Goal: Entertainment & Leisure: Consume media (video, audio)

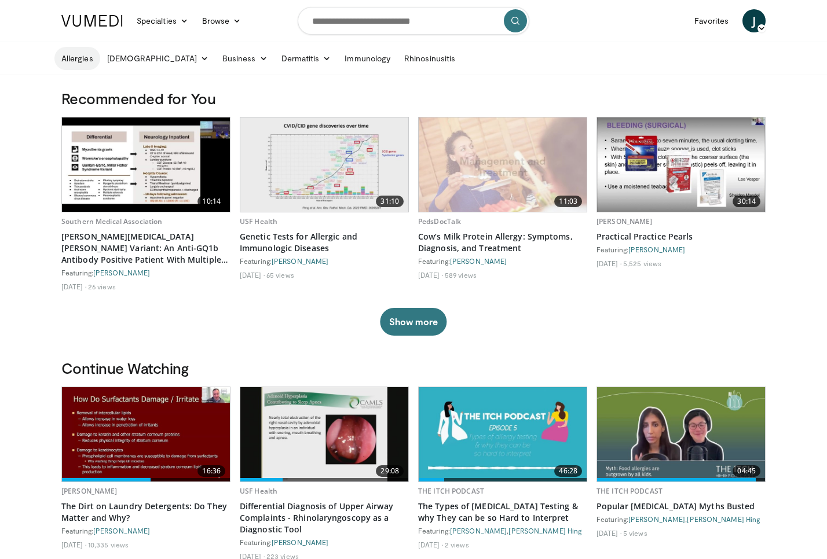
click at [75, 59] on link "Allergies" at bounding box center [77, 58] width 46 height 23
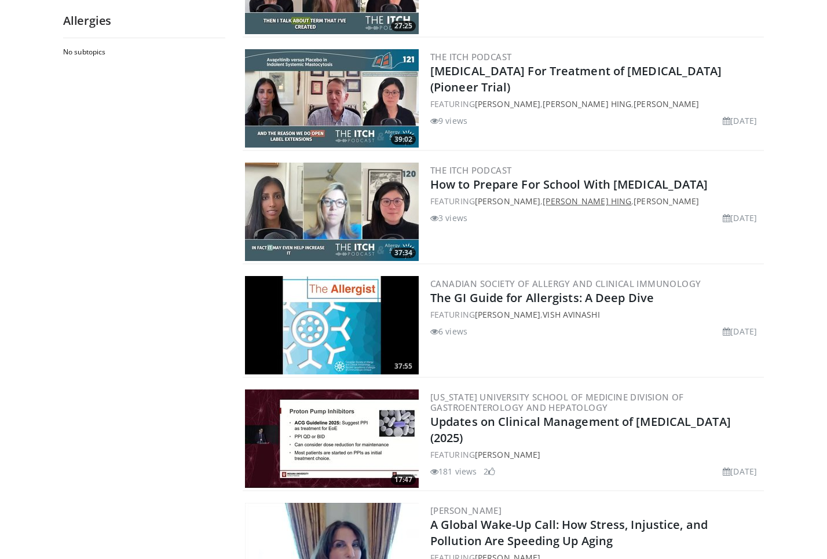
scroll to position [1505, 0]
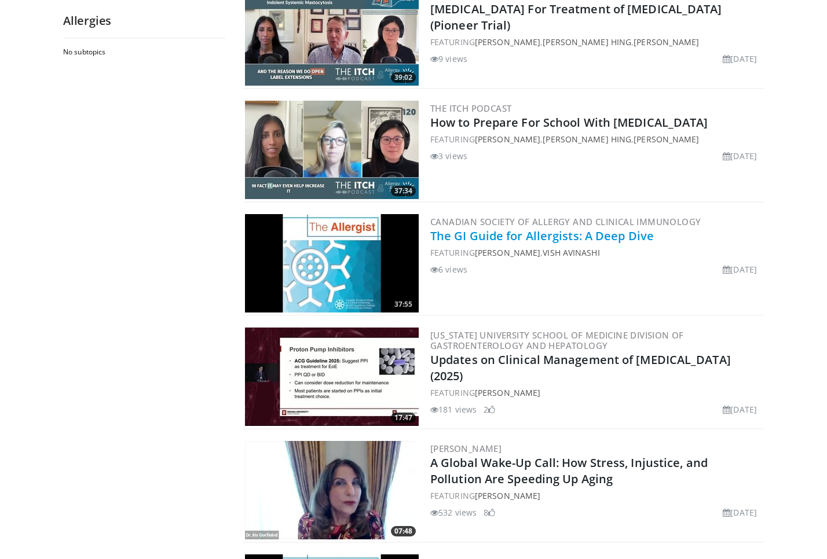
click at [636, 238] on link "The GI Guide for Allergists: A Deep Dive" at bounding box center [541, 236] width 223 height 16
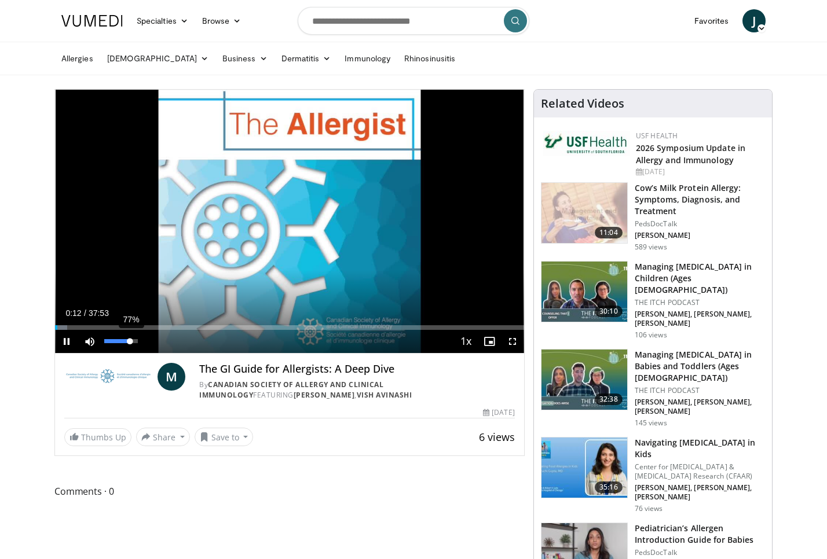
click at [130, 343] on div "Volume Level" at bounding box center [116, 341] width 25 height 4
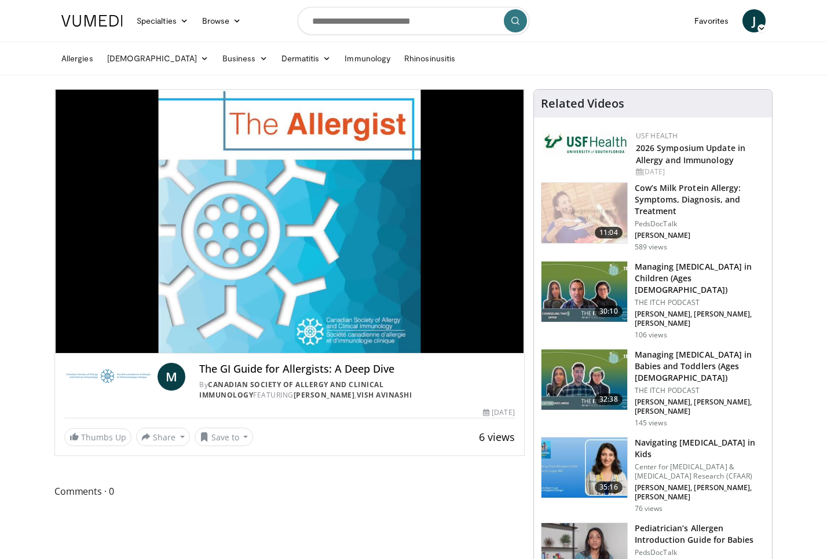
click at [479, 509] on div "Comments 0 Show All Comments" at bounding box center [289, 497] width 470 height 27
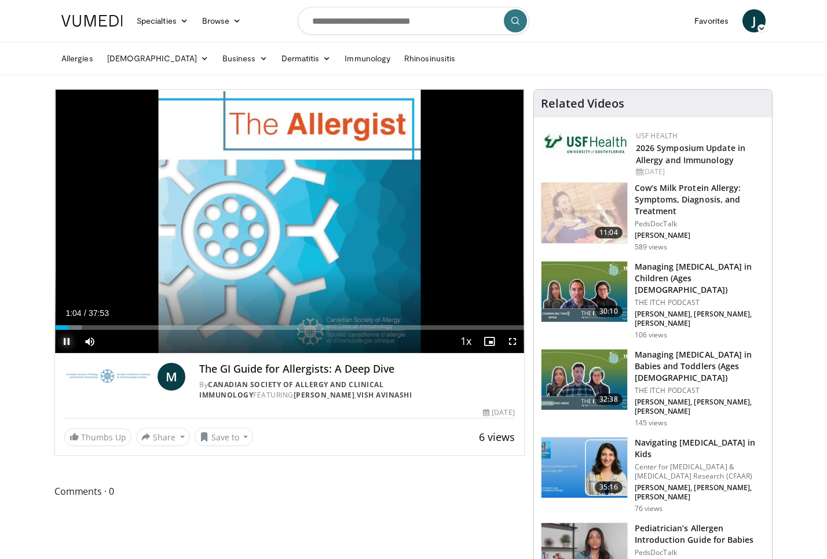
click at [70, 344] on span "Video Player" at bounding box center [66, 341] width 23 height 23
click at [61, 341] on span "Video Player" at bounding box center [66, 341] width 23 height 23
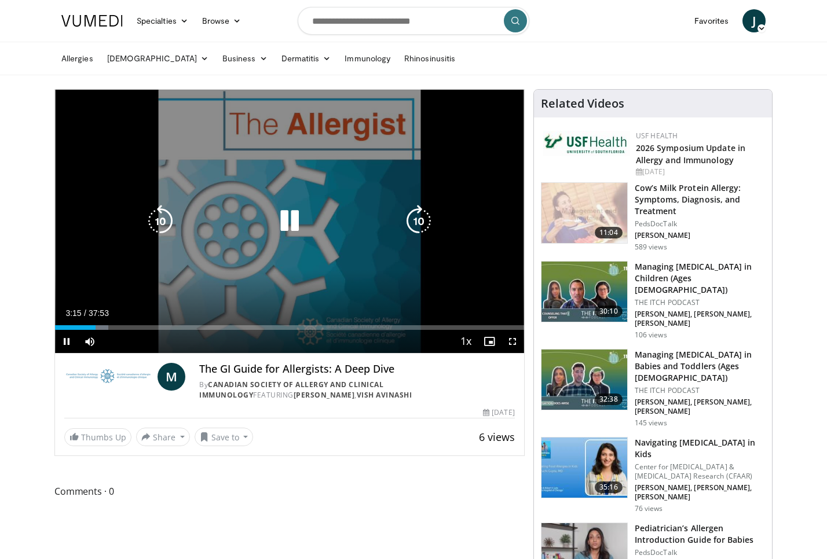
click at [285, 225] on icon "Video Player" at bounding box center [289, 221] width 32 height 32
